Goal: Answer question/provide support: Share knowledge or assist other users

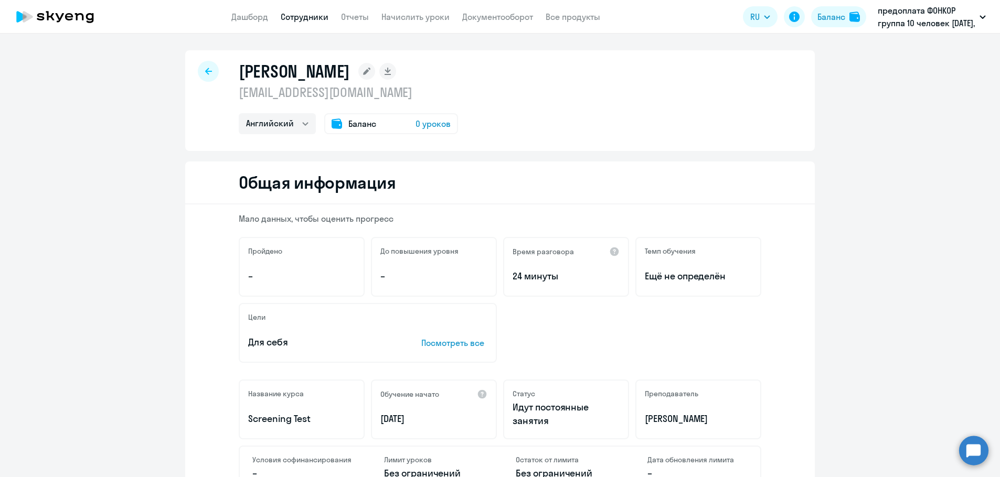
select select "english"
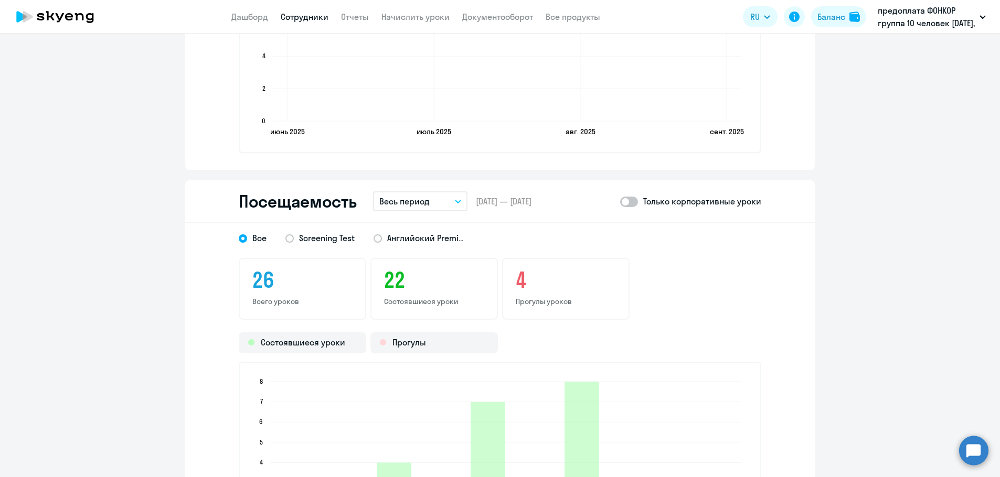
scroll to position [1049, 0]
click at [630, 199] on span at bounding box center [629, 201] width 18 height 10
click at [620, 200] on input "checkbox" at bounding box center [619, 200] width 1 height 1
checkbox input "true"
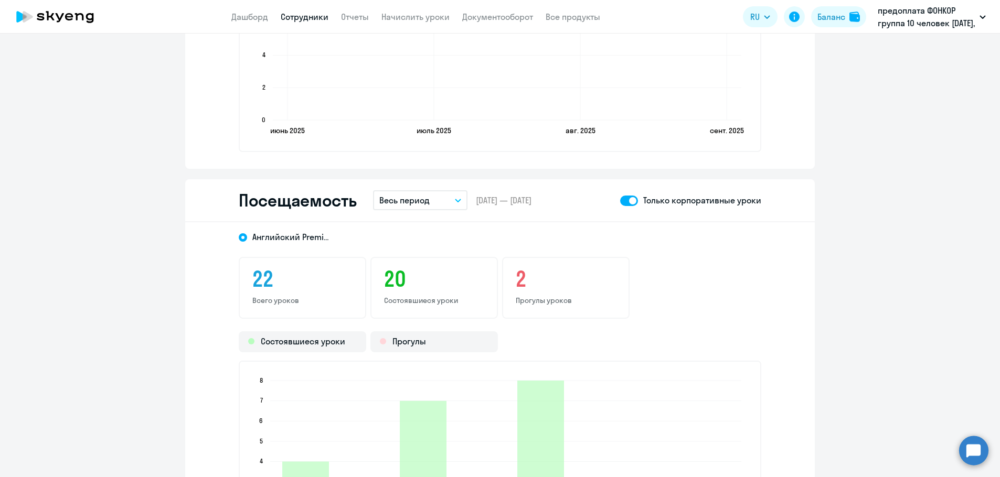
click at [981, 456] on circle at bounding box center [973, 450] width 29 height 29
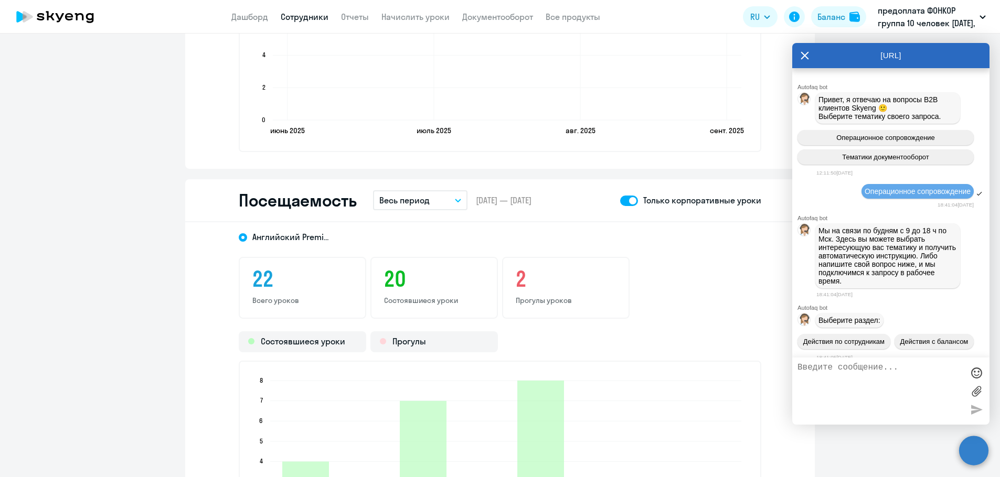
scroll to position [599, 0]
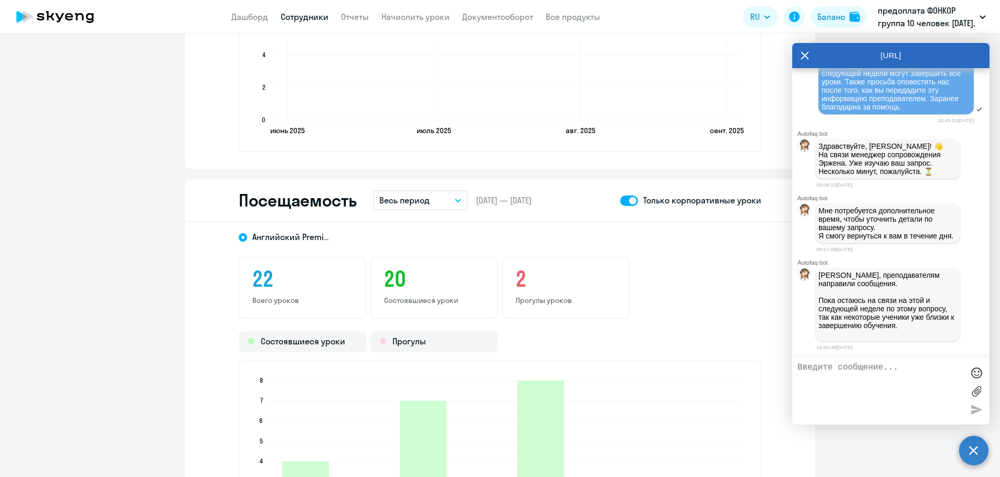
click at [823, 373] on textarea at bounding box center [880, 391] width 166 height 57
click at [947, 373] on textarea "Добрый день. К нам обратилась [PERSON_NAME], как только" at bounding box center [880, 391] width 166 height 57
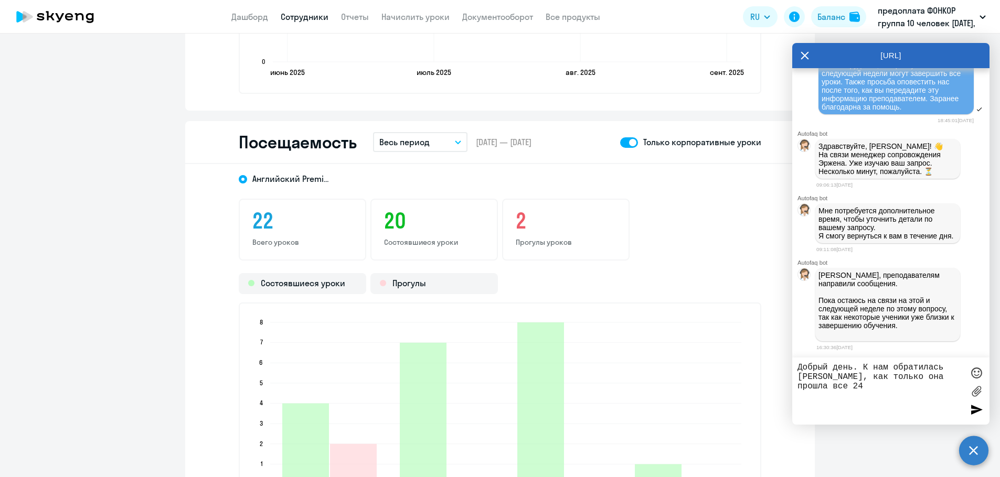
scroll to position [1101, 0]
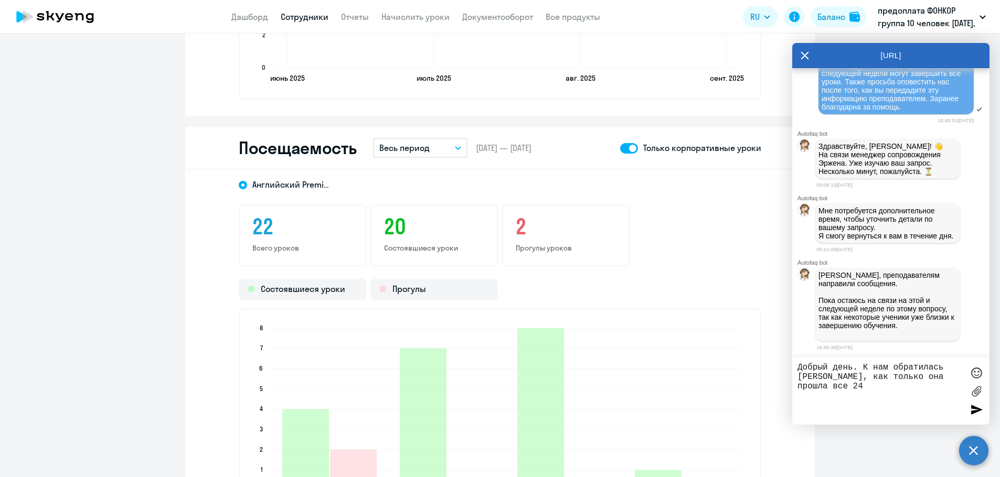
click at [866, 390] on textarea "Добрый день. К нам обратилась [PERSON_NAME], как только она прошла все 24" at bounding box center [880, 391] width 166 height 57
click at [936, 391] on textarea "Добрый день. К нам обратилась [PERSON_NAME], как только она прошла все 24 урока…" at bounding box center [880, 391] width 166 height 57
click at [936, 389] on textarea "Добрый день. К нам обратилась [PERSON_NAME], как только она прошла все 24 урока…" at bounding box center [880, 391] width 166 height 57
click at [945, 385] on textarea "Добрый день. К нам обратилась [PERSON_NAME], как только она прошла все 24 урока…" at bounding box center [880, 391] width 166 height 57
drag, startPoint x: 942, startPoint y: 387, endPoint x: 880, endPoint y: 378, distance: 62.5
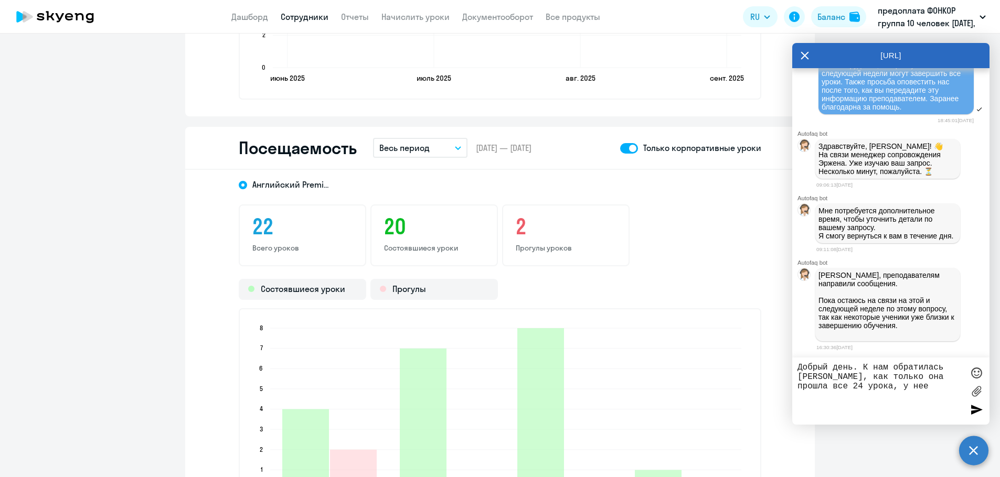
click at [880, 378] on textarea "Добрый день. К нам обратилась [PERSON_NAME], как только она прошла все 24 урока…" at bounding box center [880, 391] width 166 height 57
paste textarea "здравствуйте, у меня закончились занятия, но тест не вижу, вся система обнулила…"
click at [935, 404] on textarea "Добрый день. К нам обратилась [PERSON_NAME]: здравствуйте, у меня закончились з…" at bounding box center [880, 391] width 166 height 57
click at [939, 404] on textarea "Добрый день. К нам обратилась [PERSON_NAME]: здравствуйте, у меня закончились з…" at bounding box center [880, 391] width 166 height 57
paste textarea "домашки, материалы-ничего нет"
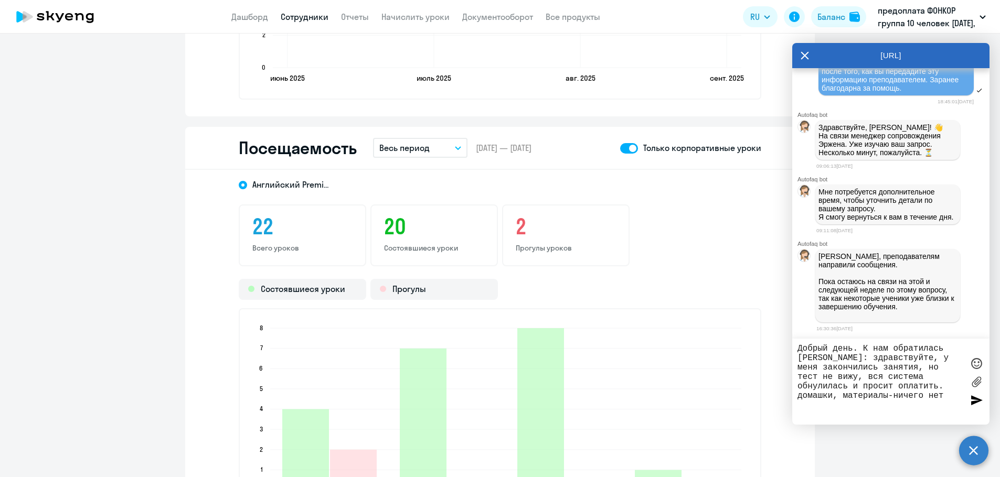
drag, startPoint x: 946, startPoint y: 399, endPoint x: 889, endPoint y: 360, distance: 69.1
click at [889, 360] on textarea "Добрый день. К нам обратилась [PERSON_NAME]: здравствуйте, у меня закончились з…" at bounding box center [880, 382] width 166 height 76
click at [915, 409] on textarea "Добрый день. К нам обратилась [PERSON_NAME]: здравствуйте, у меня закончились з…" at bounding box center [880, 382] width 166 height 76
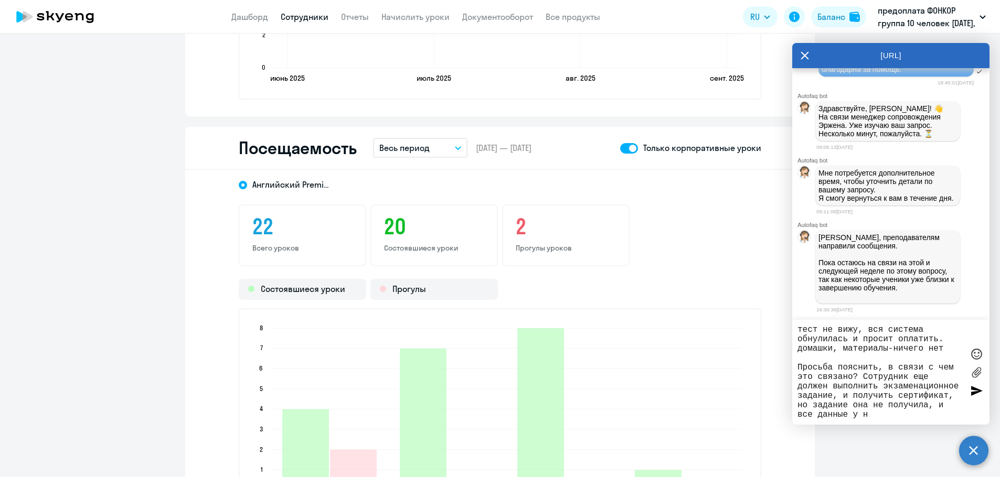
scroll to position [38, 0]
drag, startPoint x: 877, startPoint y: 357, endPoint x: 797, endPoint y: 358, distance: 80.8
click at [797, 358] on div "Добрый день. К нам обратилась [PERSON_NAME]: здравствуйте, у меня закончились з…" at bounding box center [890, 372] width 197 height 105
click at [881, 416] on textarea "Добрый день. К нам обратилась [PERSON_NAME]: здравствуйте, у меня закончились з…" at bounding box center [880, 372] width 166 height 94
type textarea "Добрый день. К нам обратилась [PERSON_NAME]: здравствуйте, у меня закончились з…"
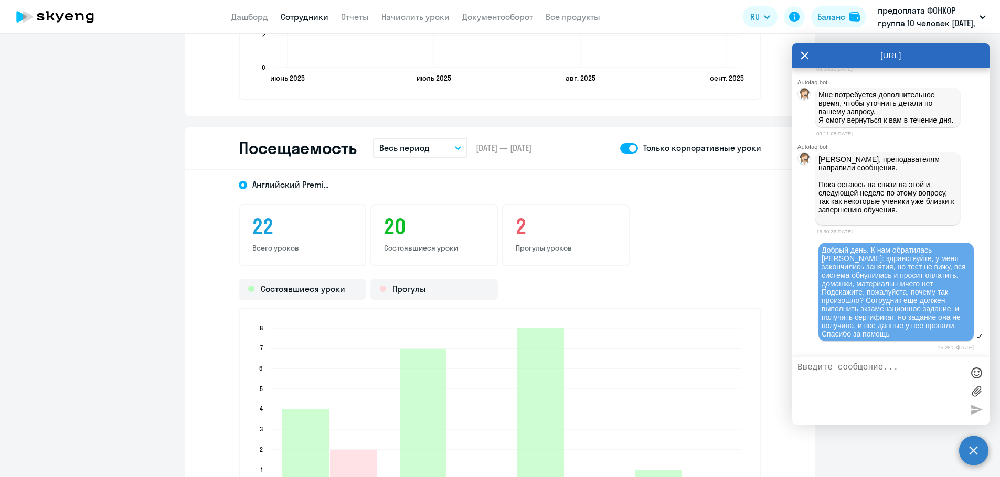
scroll to position [732, 0]
click at [73, 23] on icon at bounding box center [55, 17] width 92 height 26
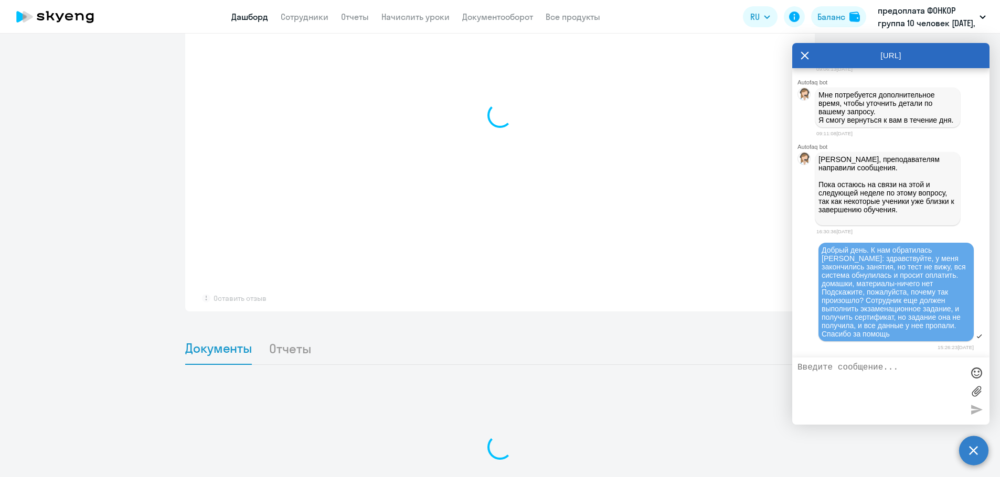
select select "30"
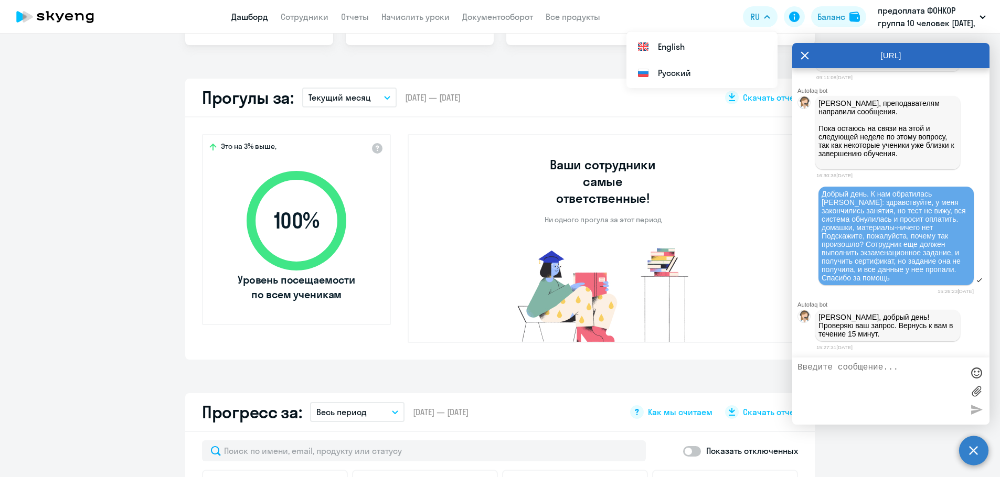
scroll to position [788, 0]
